Goal: Information Seeking & Learning: Learn about a topic

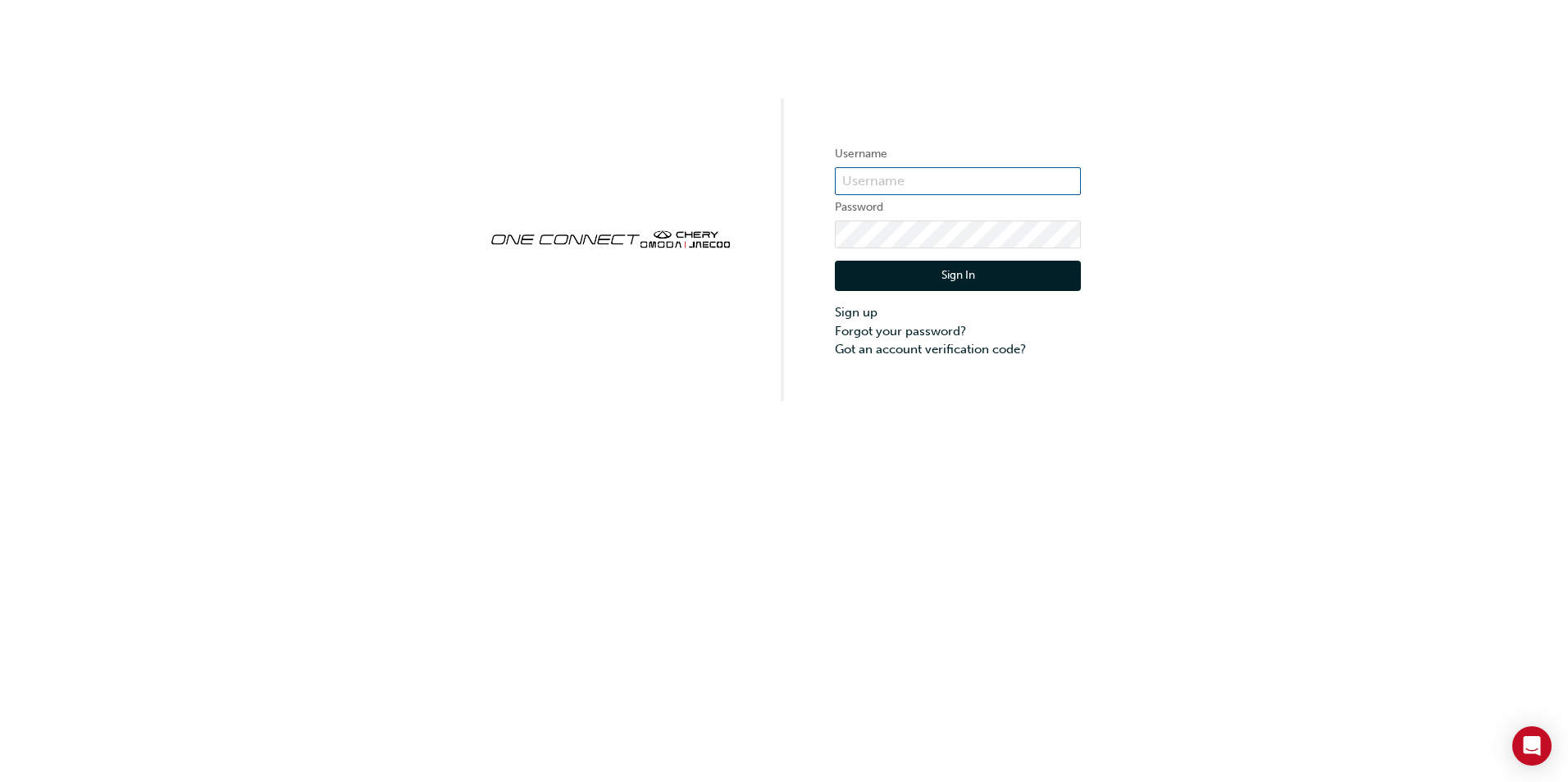
click at [882, 184] on input "text" at bounding box center [957, 180] width 246 height 28
click at [896, 187] on input "text" at bounding box center [957, 180] width 246 height 28
click at [866, 179] on input "text" at bounding box center [957, 180] width 246 height 28
click at [897, 85] on div "Username Password Sign In Sign up Forgot your password? Got an account verifica…" at bounding box center [784, 200] width 1568 height 401
click at [941, 190] on input "text" at bounding box center [957, 180] width 246 height 28
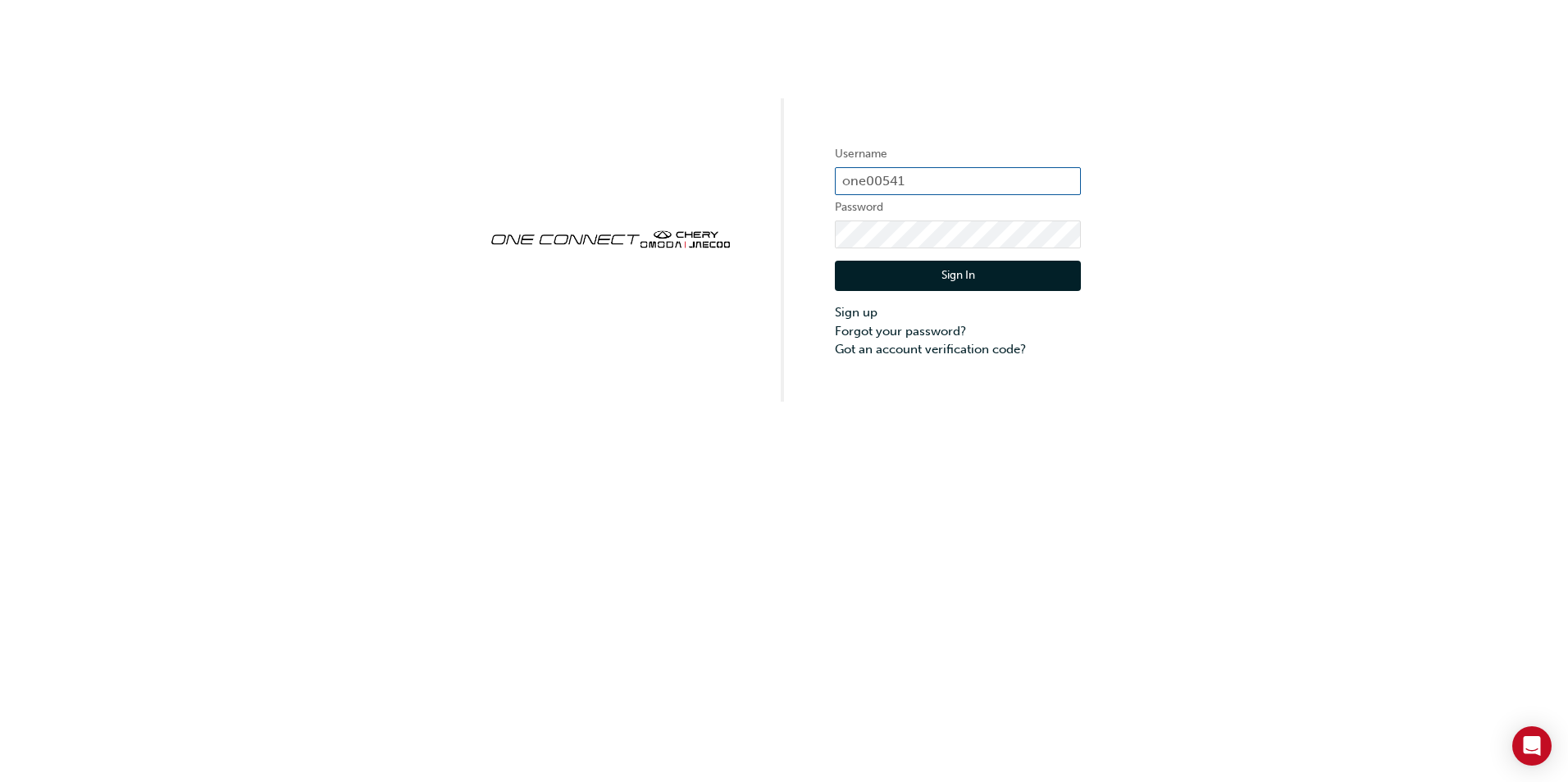
type input "one00541"
click button "Sign In" at bounding box center [957, 276] width 246 height 32
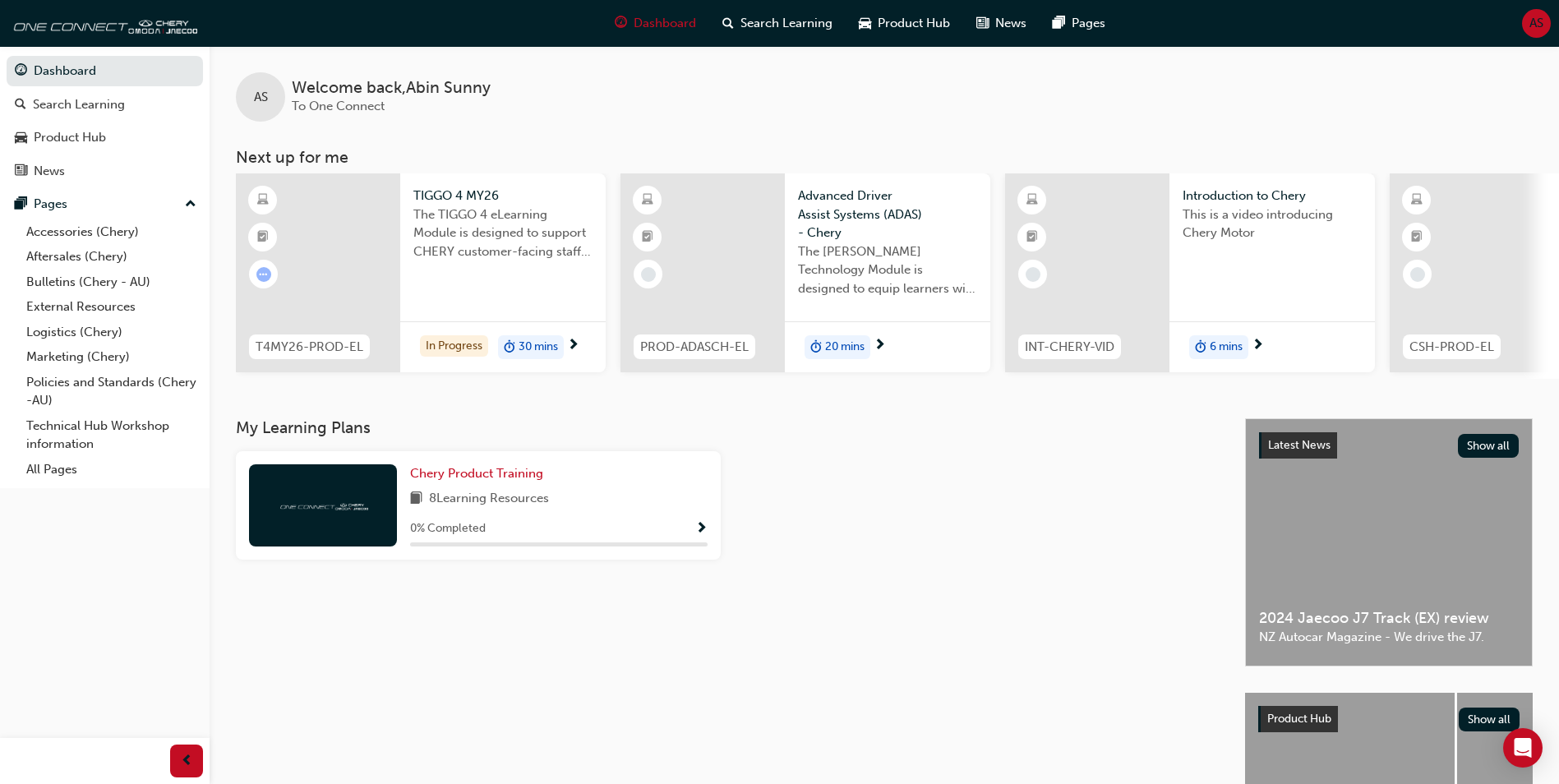
click at [698, 529] on span "Show Progress" at bounding box center [702, 529] width 13 height 14
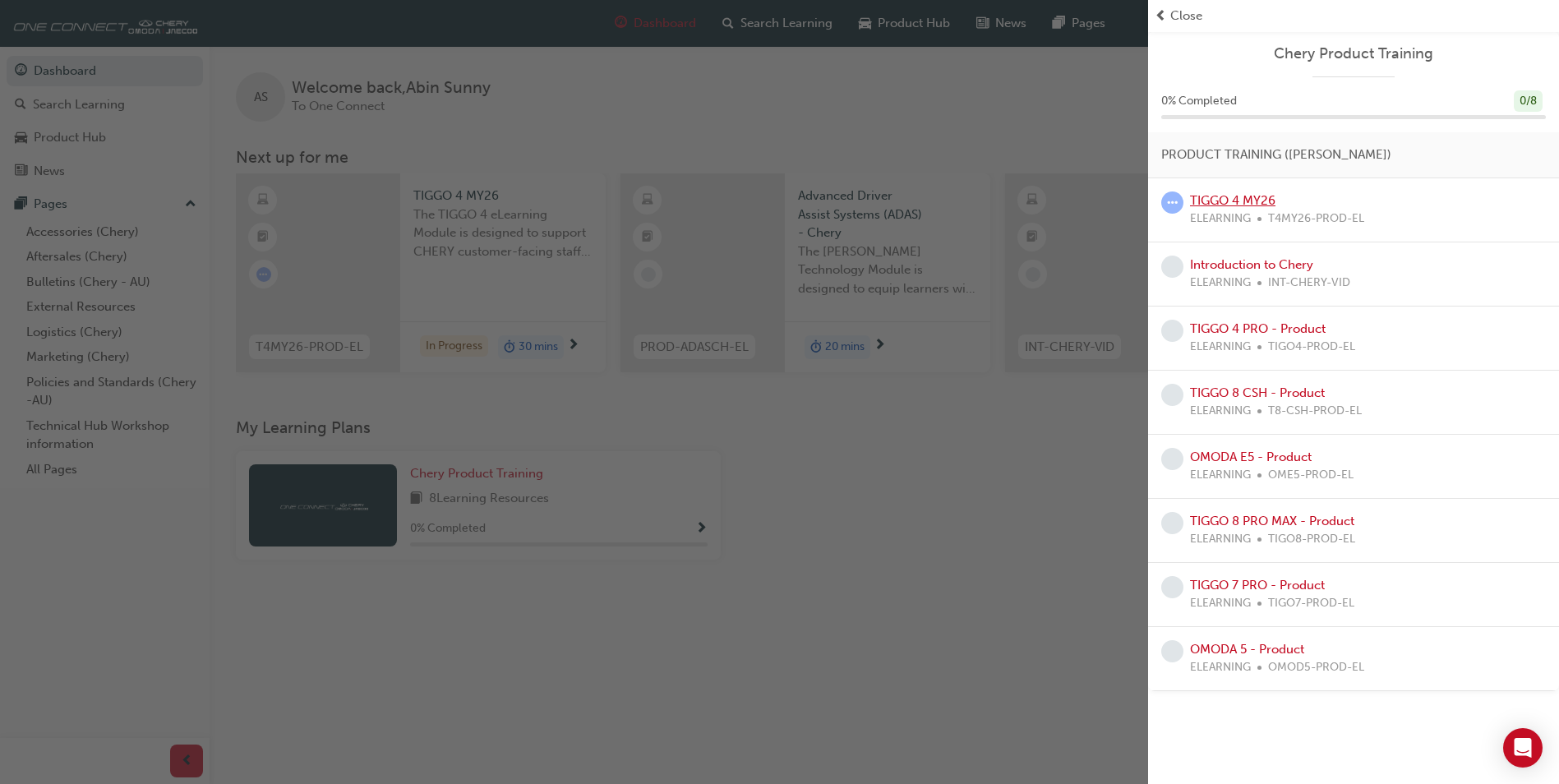
click at [1212, 203] on link "TIGGO 4 MY26" at bounding box center [1233, 201] width 86 height 14
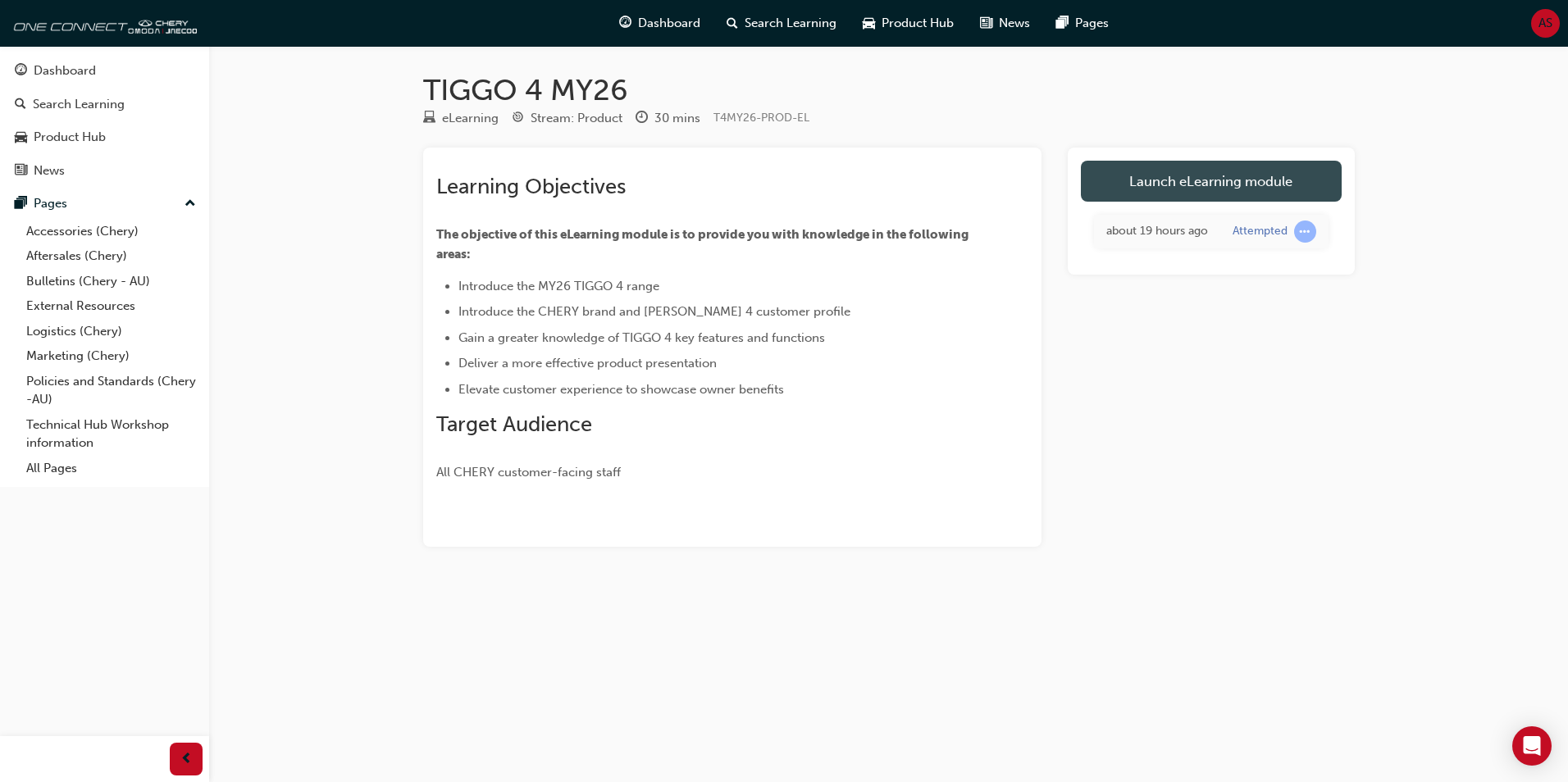
click at [1230, 180] on link "Launch eLearning module" at bounding box center [1211, 180] width 261 height 41
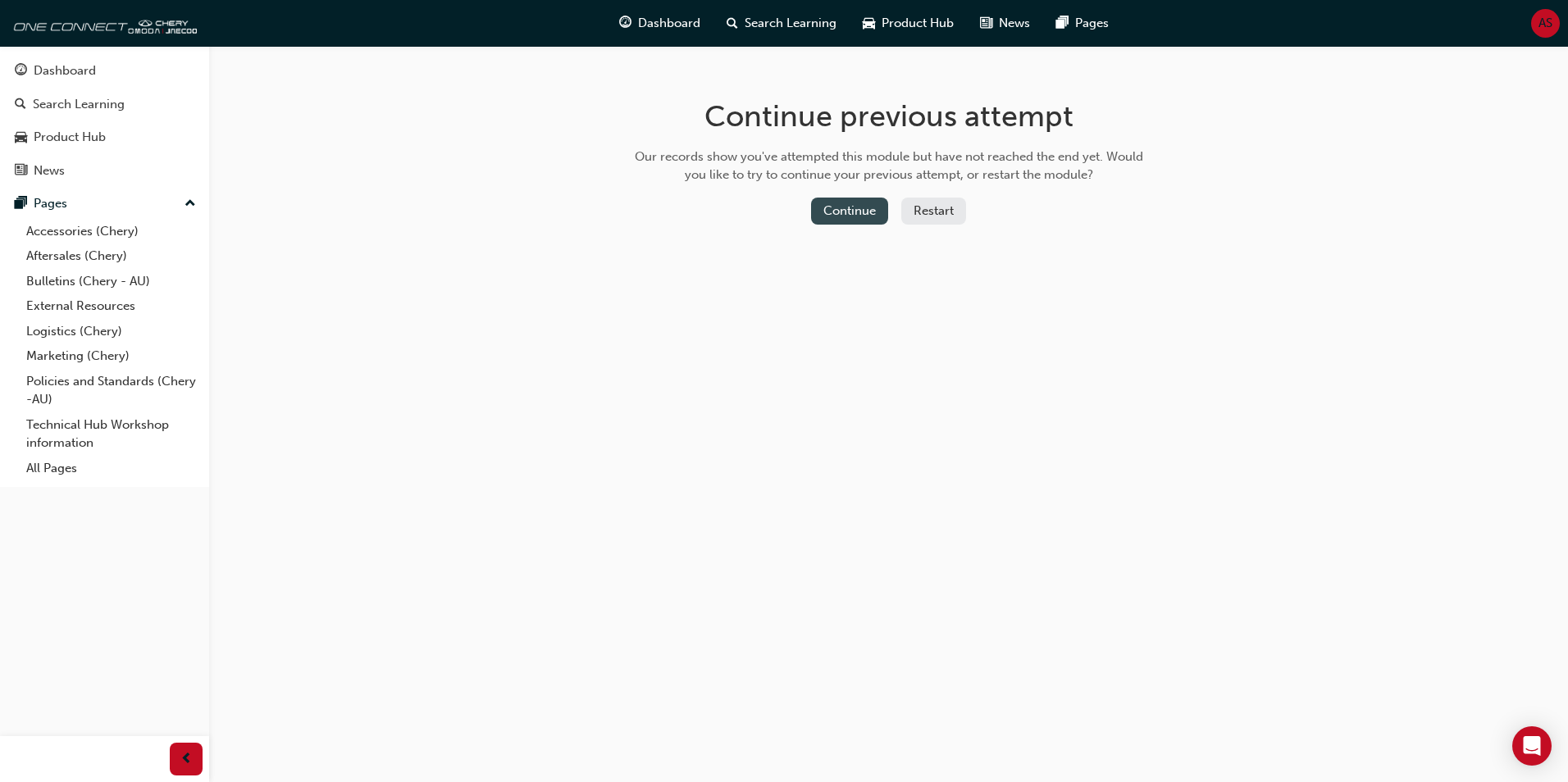
click at [846, 209] on button "Continue" at bounding box center [849, 211] width 77 height 27
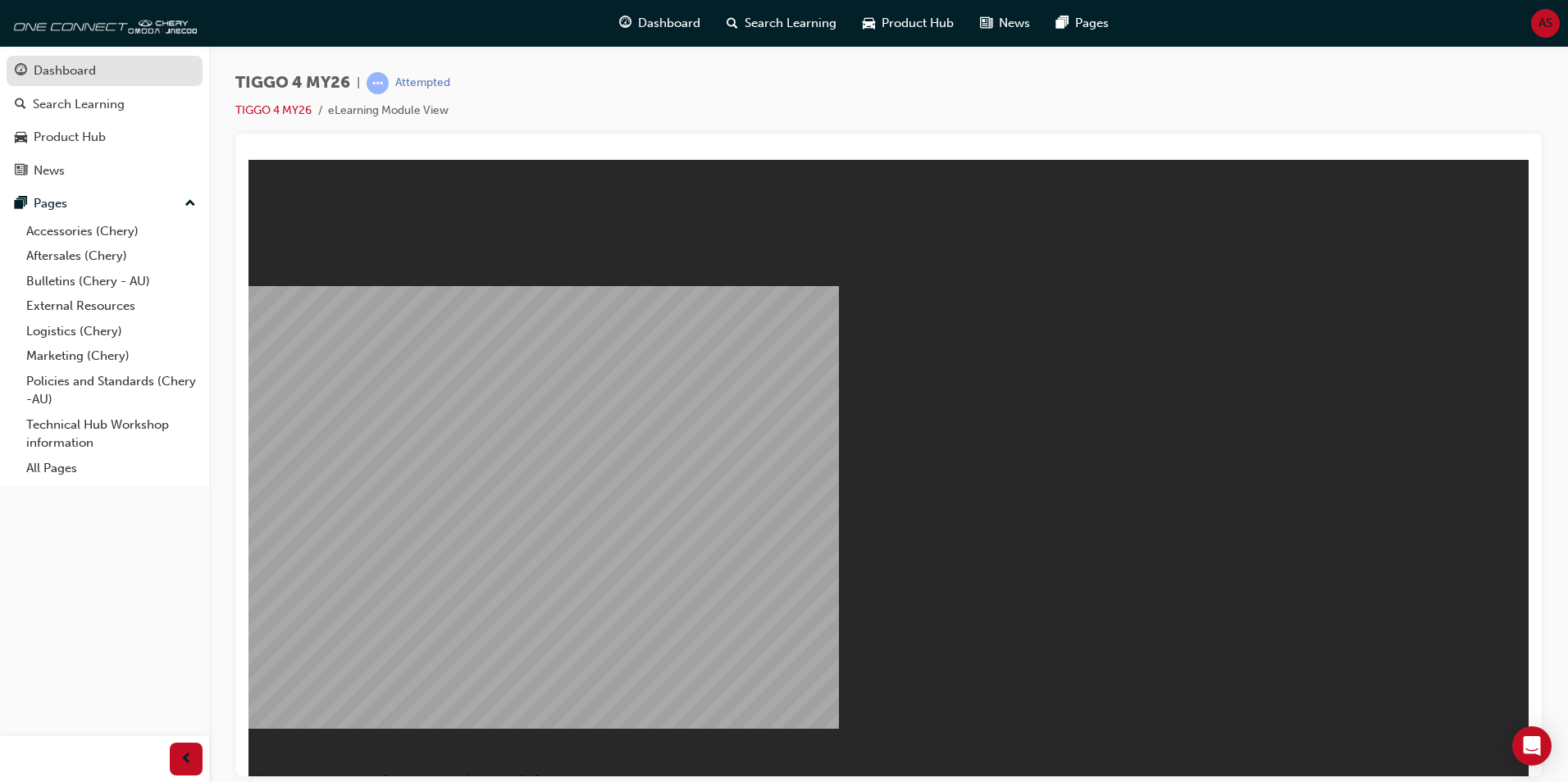
click at [82, 71] on div "Dashboard" at bounding box center [64, 70] width 62 height 19
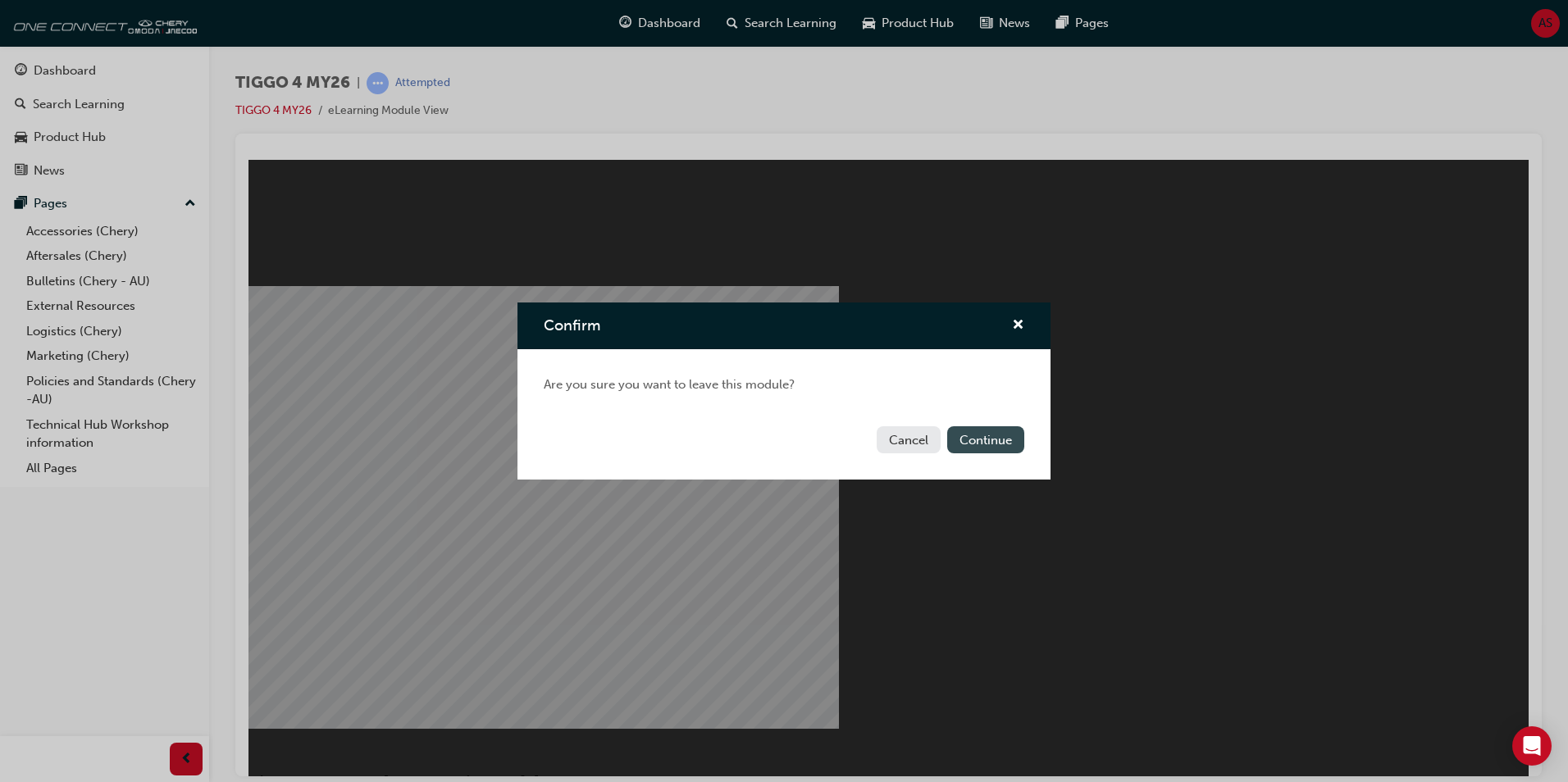
click at [971, 433] on button "Continue" at bounding box center [985, 440] width 77 height 27
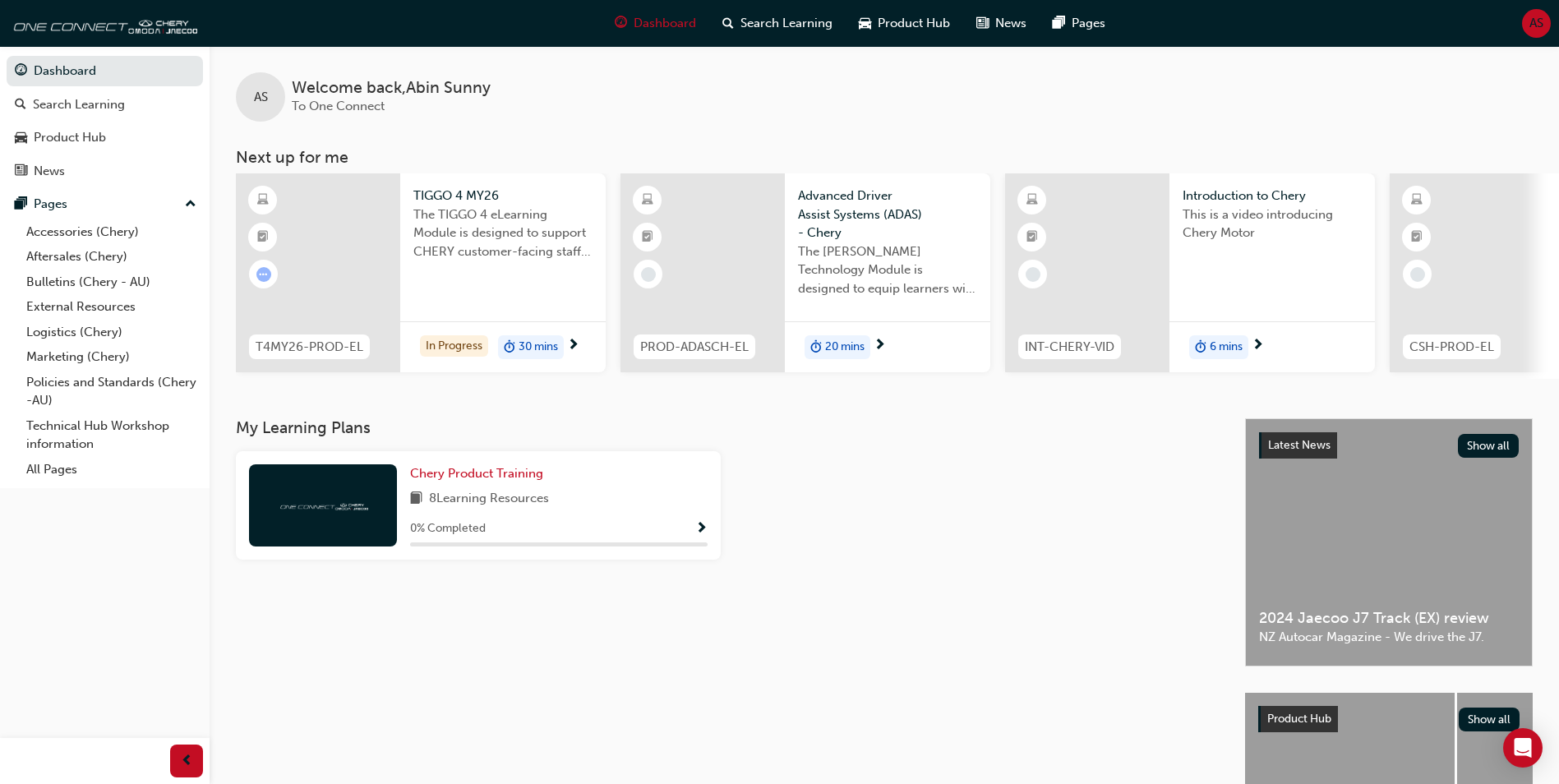
click at [701, 535] on span "Show Progress" at bounding box center [702, 529] width 13 height 14
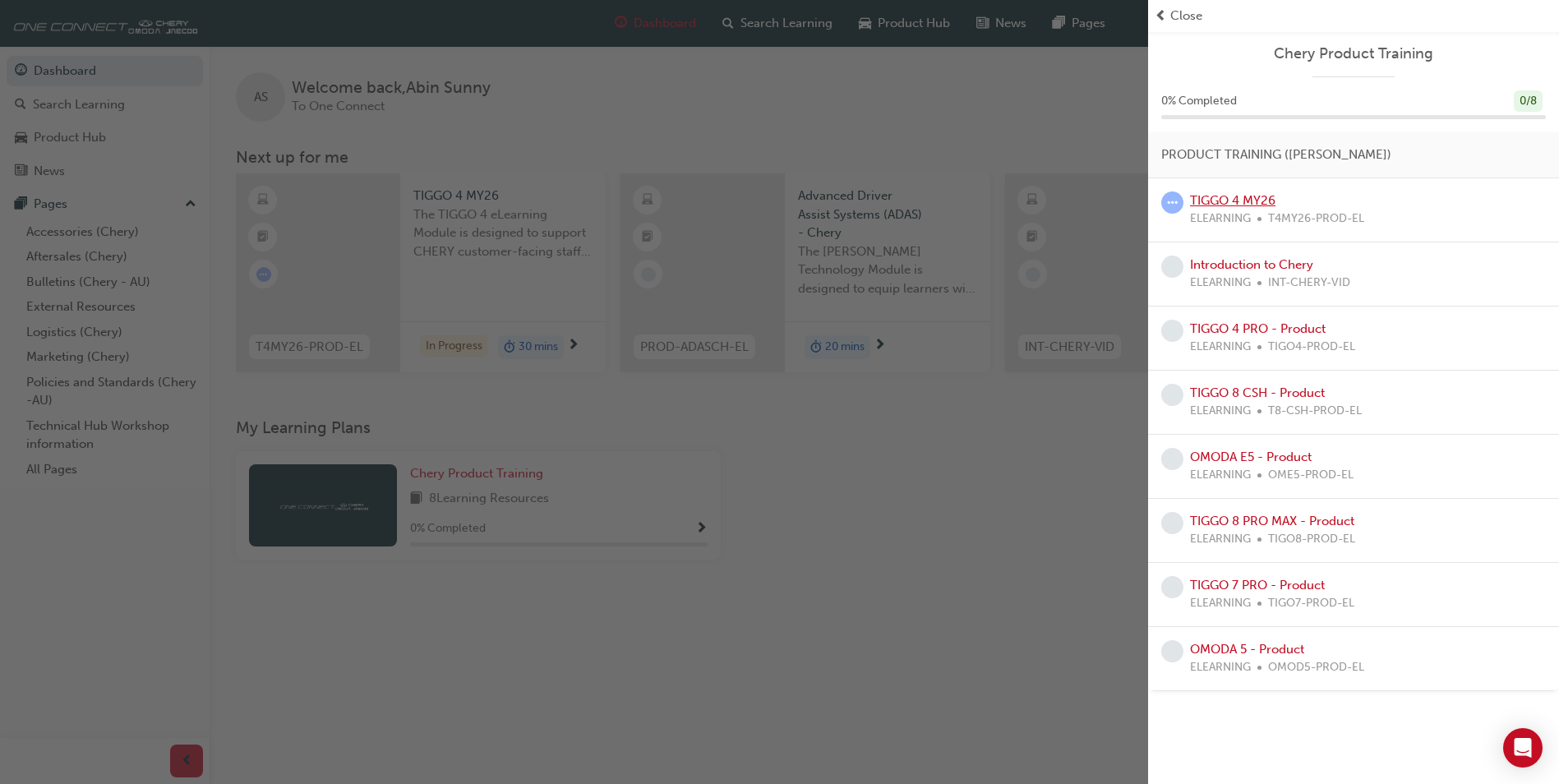
click at [1228, 206] on link "TIGGO 4 MY26" at bounding box center [1233, 201] width 86 height 14
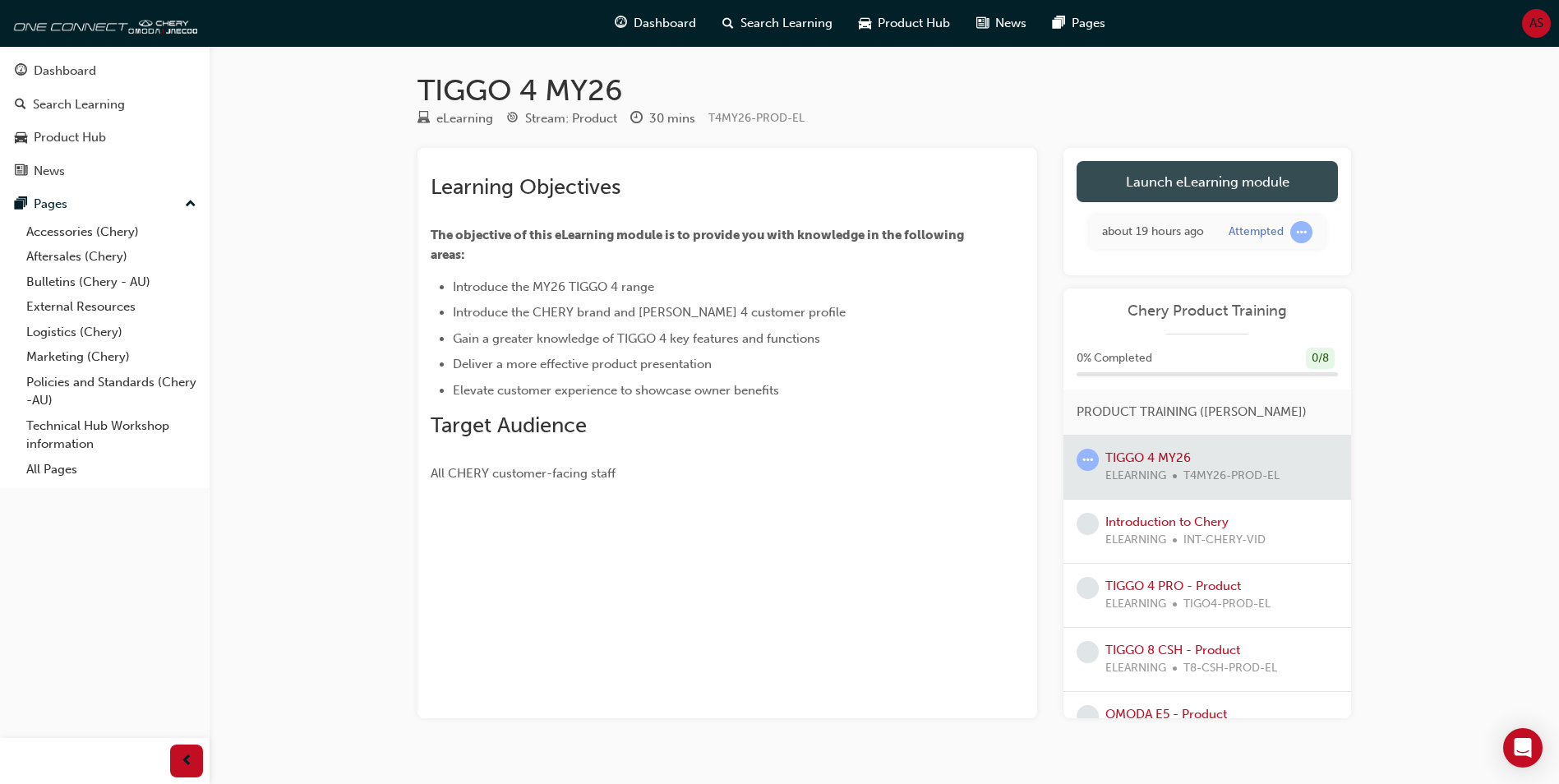
click at [1192, 177] on link "Launch eLearning module" at bounding box center [1207, 181] width 261 height 41
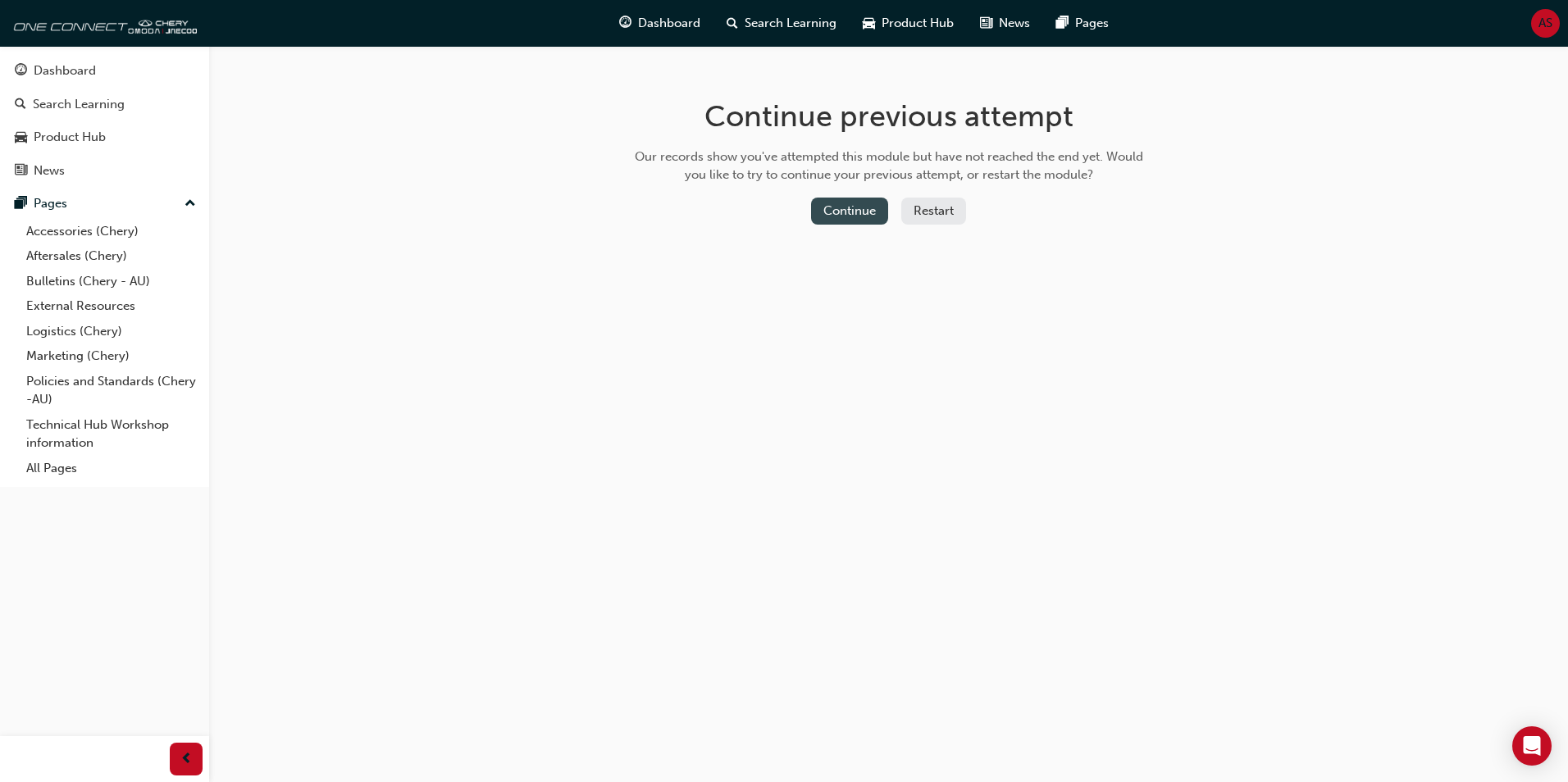
click at [839, 209] on button "Continue" at bounding box center [849, 211] width 77 height 27
